Goal: Information Seeking & Learning: Check status

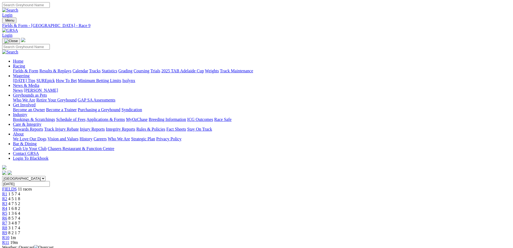
scroll to position [54, 0]
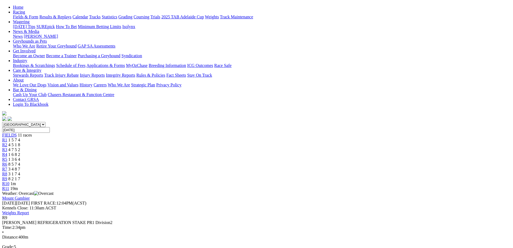
click at [20, 176] on span "8 2 1 7" at bounding box center [14, 178] width 12 height 5
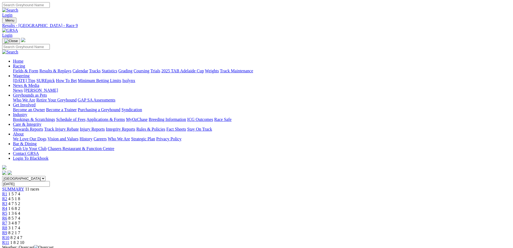
click at [412, 240] on div "R11 1 8 2 10" at bounding box center [256, 242] width 509 height 5
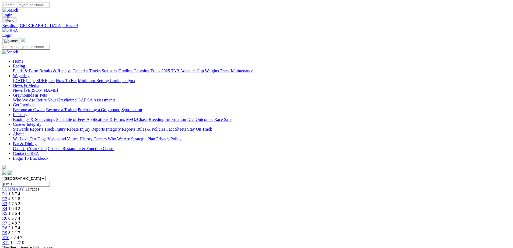
click at [412, 240] on div "R11 1 8 2 10" at bounding box center [256, 242] width 509 height 5
click at [7, 230] on span "R9" at bounding box center [4, 232] width 5 height 5
click at [9, 240] on span "R11" at bounding box center [5, 242] width 7 height 5
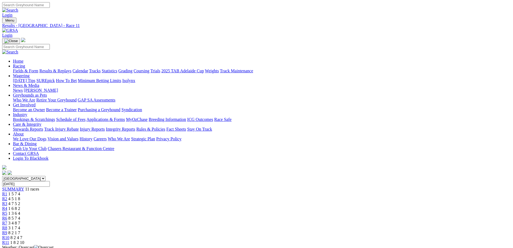
click at [9, 240] on link "R11" at bounding box center [5, 242] width 7 height 5
click at [7, 201] on span "R3" at bounding box center [4, 203] width 5 height 5
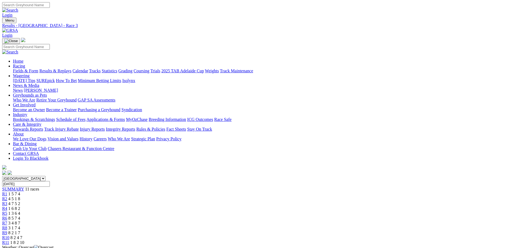
click at [224, 206] on div "R4 1 6 8 2" at bounding box center [256, 208] width 509 height 5
click at [20, 211] on span "1 3 6 4" at bounding box center [14, 213] width 12 height 5
click at [7, 230] on span "R9" at bounding box center [4, 232] width 5 height 5
click at [20, 206] on span "1 6 8 2" at bounding box center [14, 208] width 12 height 5
click at [20, 230] on span "8 2 1 7" at bounding box center [14, 232] width 12 height 5
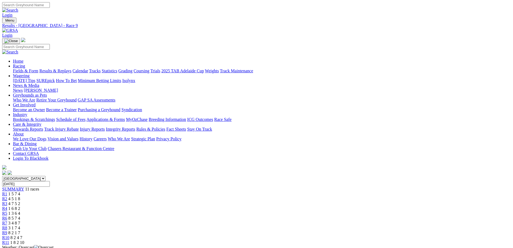
click at [20, 206] on span "1 6 8 2" at bounding box center [14, 208] width 12 height 5
